Goal: Task Accomplishment & Management: Manage account settings

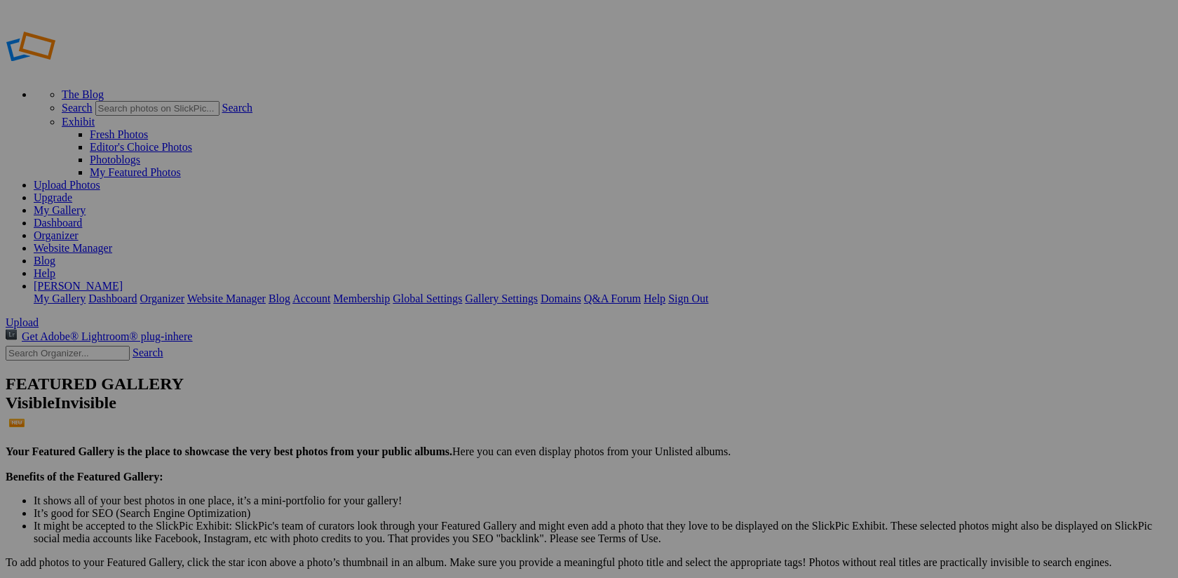
click at [82, 217] on link "Dashboard" at bounding box center [58, 223] width 48 height 12
